Goal: Find specific page/section

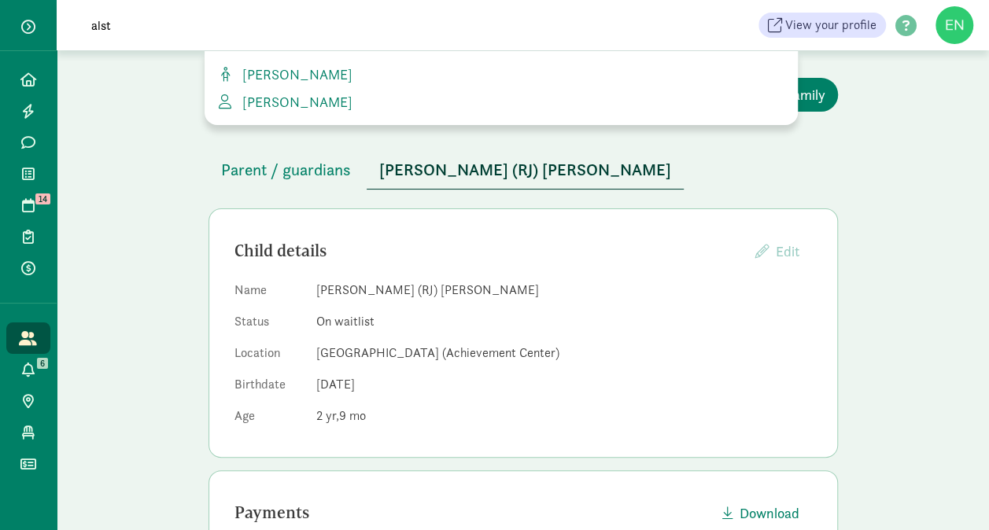
type input "alst"
click at [308, 80] on span "[PERSON_NAME]" at bounding box center [294, 74] width 116 height 18
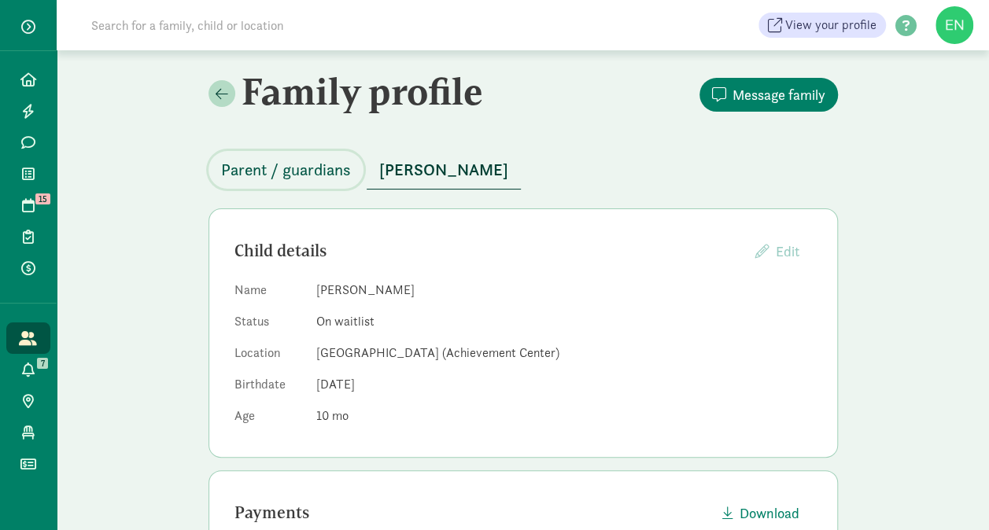
click at [297, 162] on span "Parent / guardians" at bounding box center [286, 169] width 130 height 25
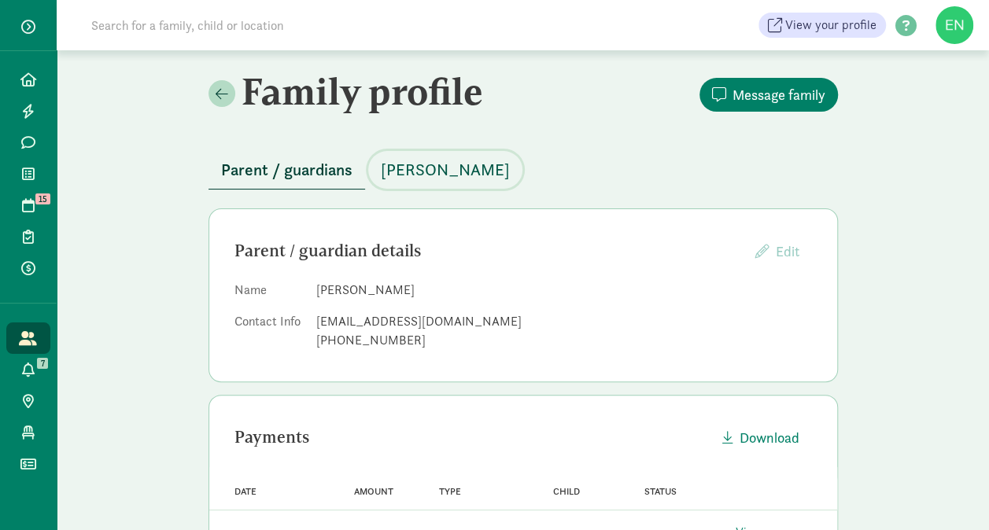
click at [425, 175] on span "[PERSON_NAME]" at bounding box center [445, 169] width 129 height 25
